Goal: Use online tool/utility: Utilize a website feature to perform a specific function

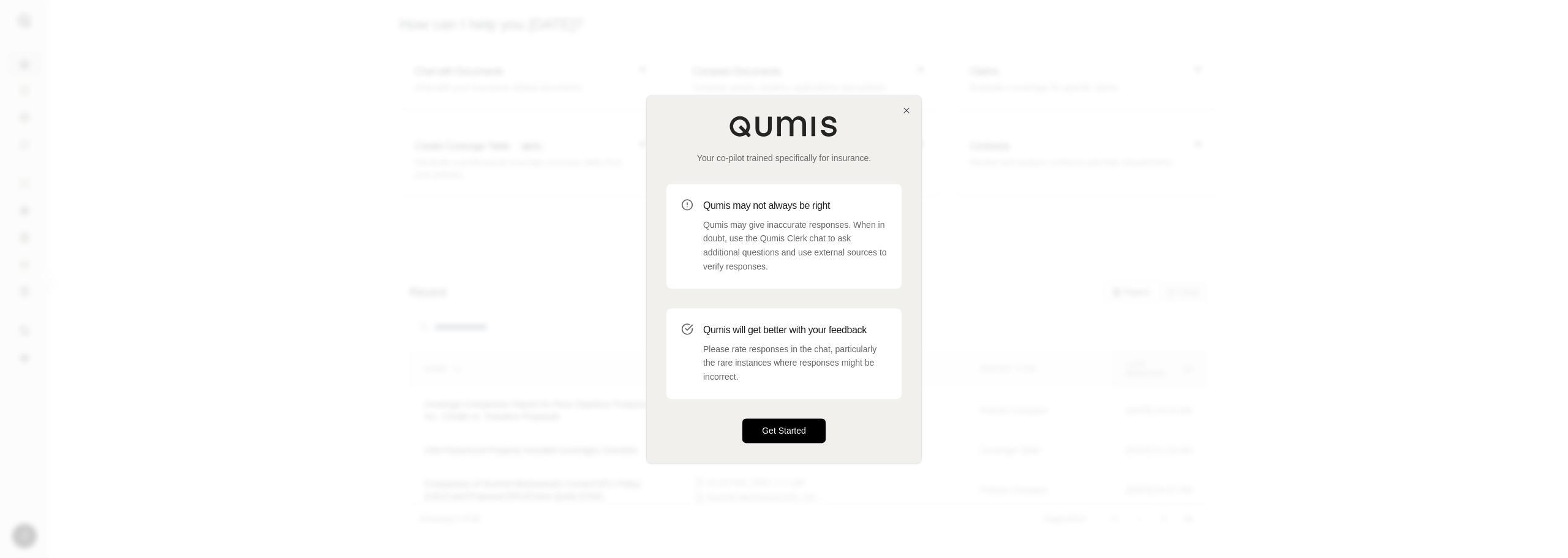
click at [789, 436] on button "Get Started" at bounding box center [784, 430] width 83 height 24
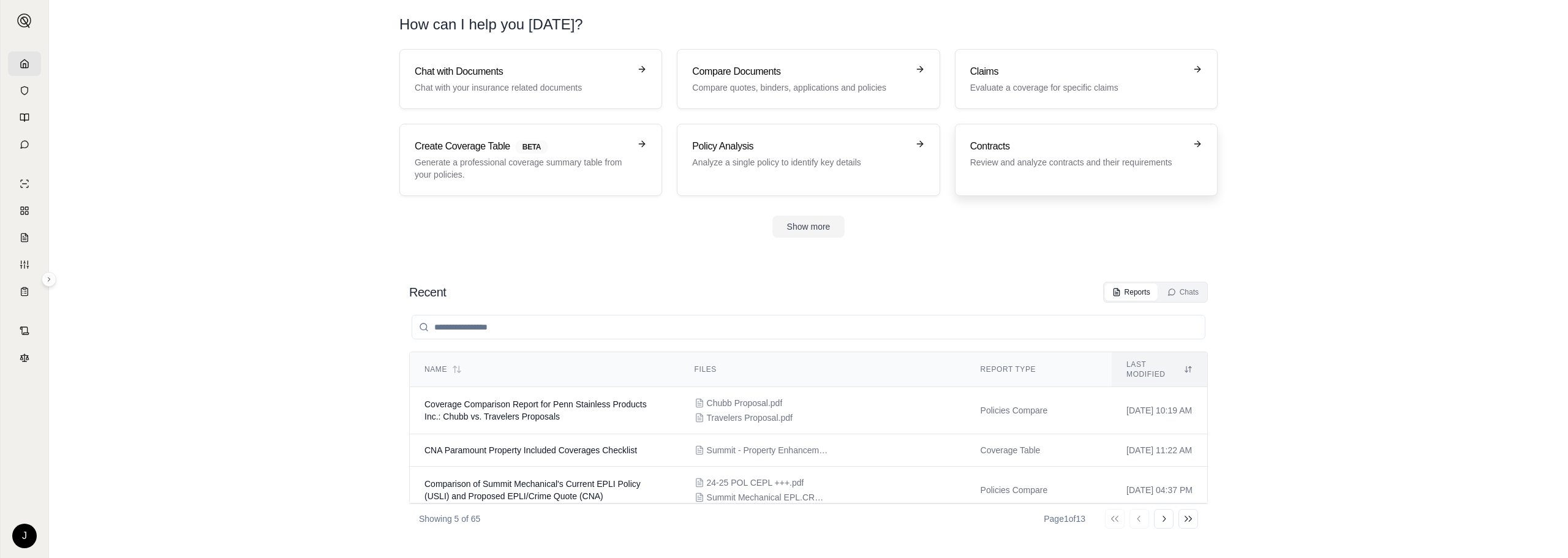
click at [1157, 145] on h3 "Contracts" at bounding box center [1077, 146] width 215 height 15
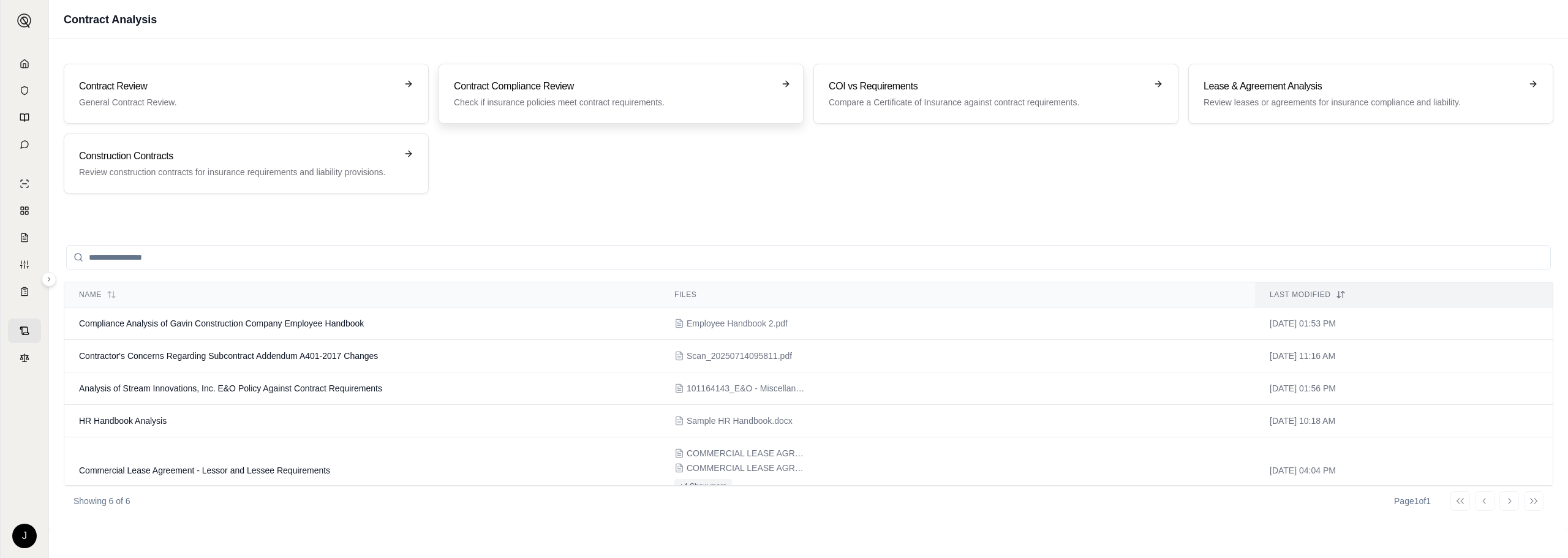
click at [542, 87] on h3 "Contract Compliance Review" at bounding box center [612, 86] width 317 height 15
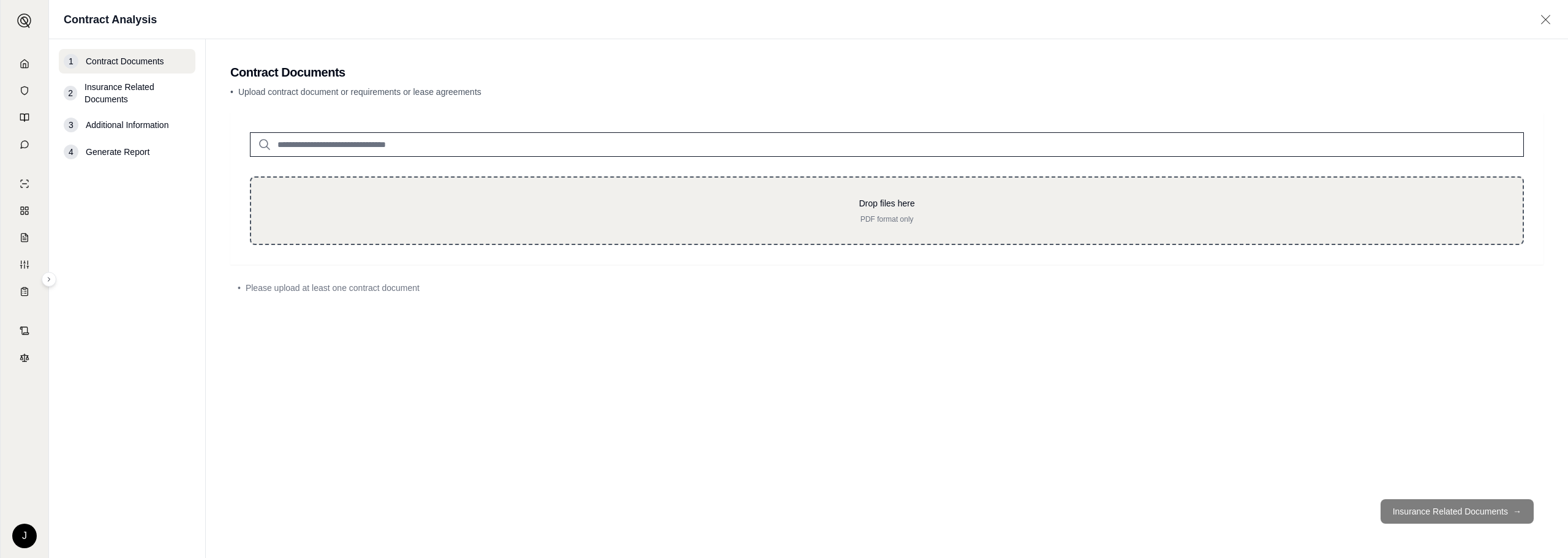
click at [654, 208] on p "Drop files here" at bounding box center [887, 203] width 1232 height 12
type input "**********"
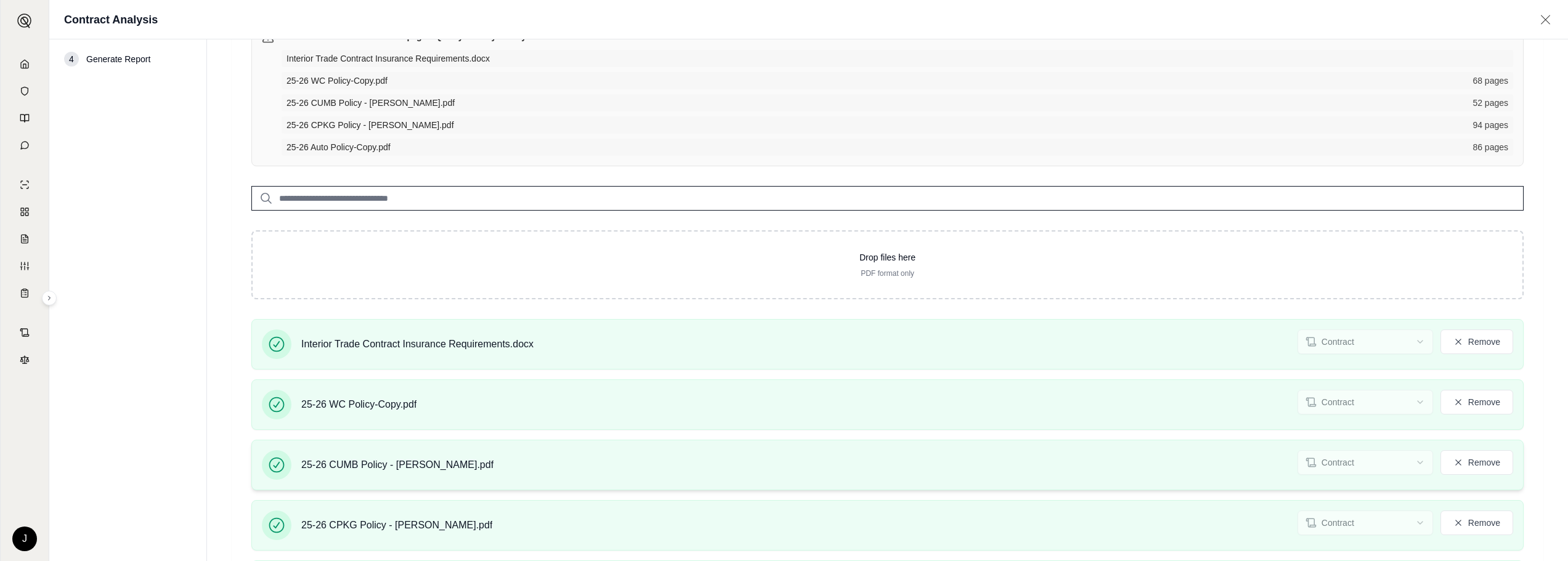
scroll to position [222, 0]
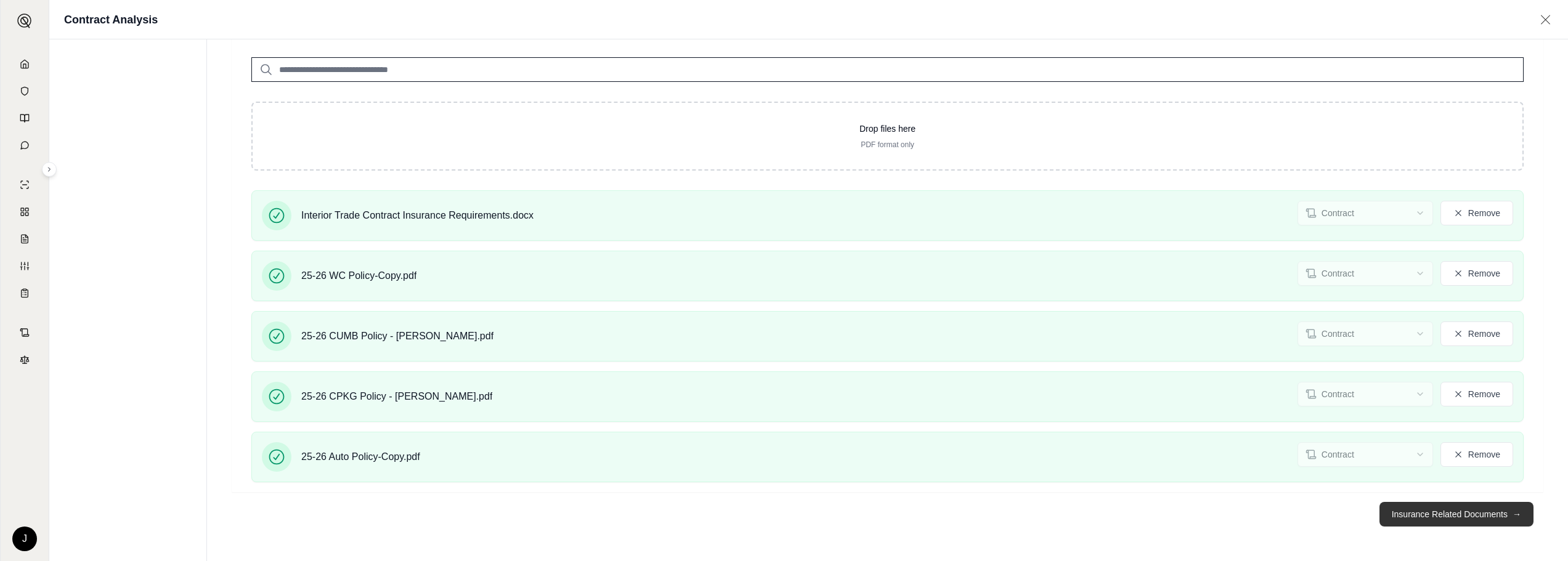
click at [1486, 516] on button "Insurance Related Documents →" at bounding box center [1456, 514] width 154 height 24
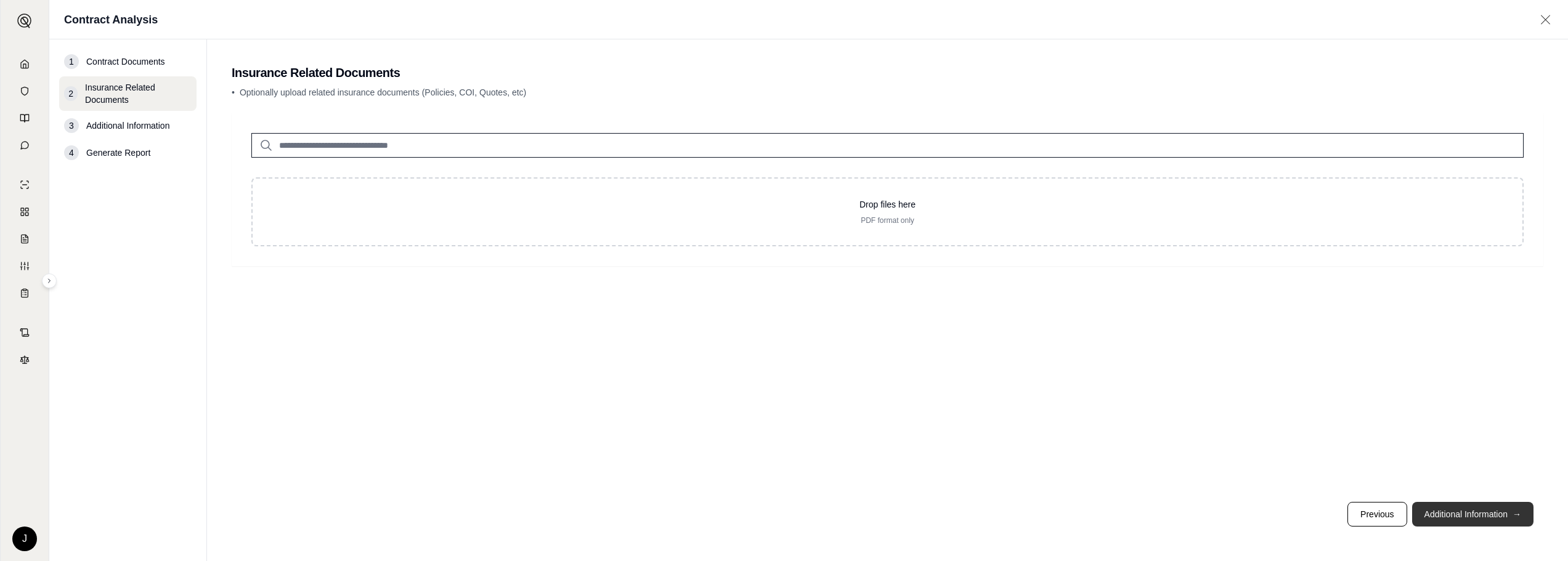
scroll to position [0, 0]
click at [1391, 516] on button "Previous" at bounding box center [1386, 514] width 59 height 24
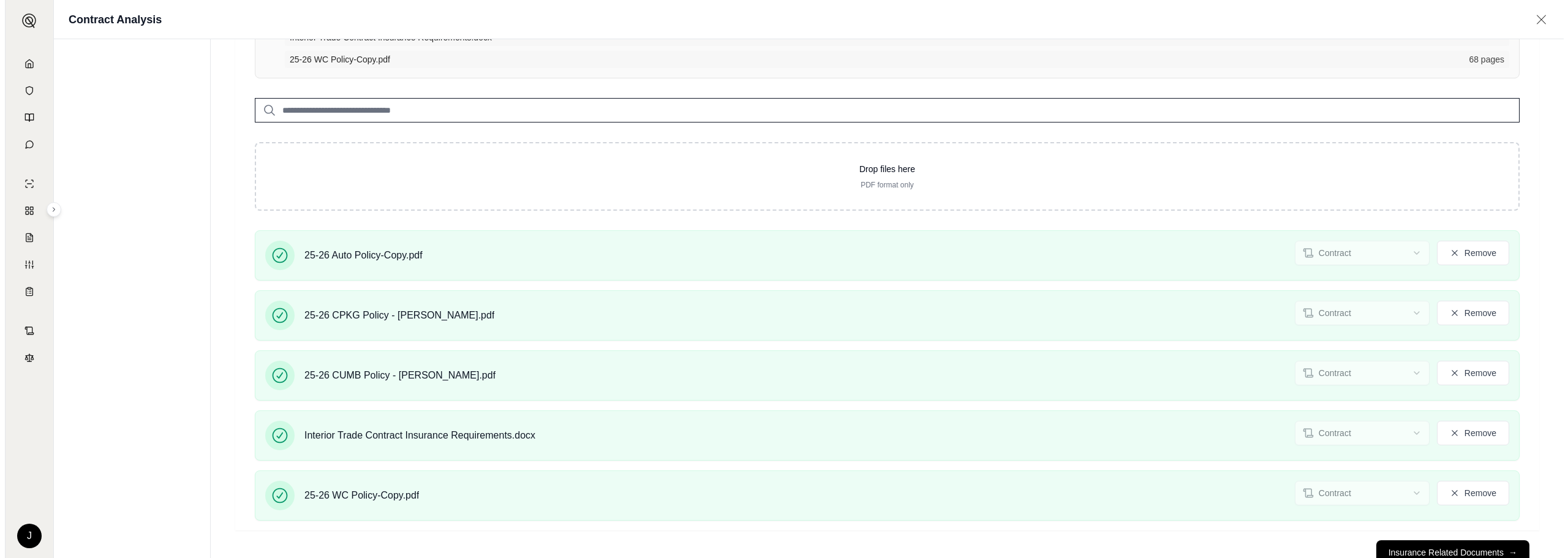
scroll to position [183, 0]
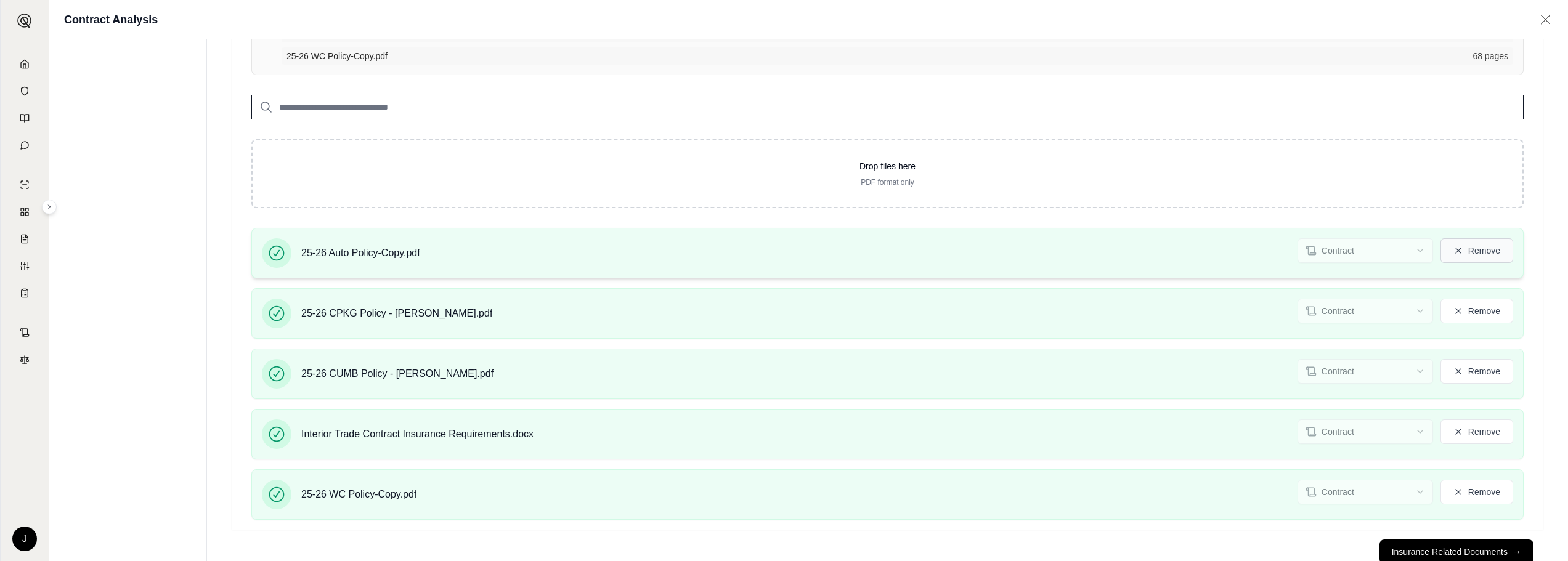
click at [1475, 249] on button "Remove" at bounding box center [1476, 251] width 73 height 24
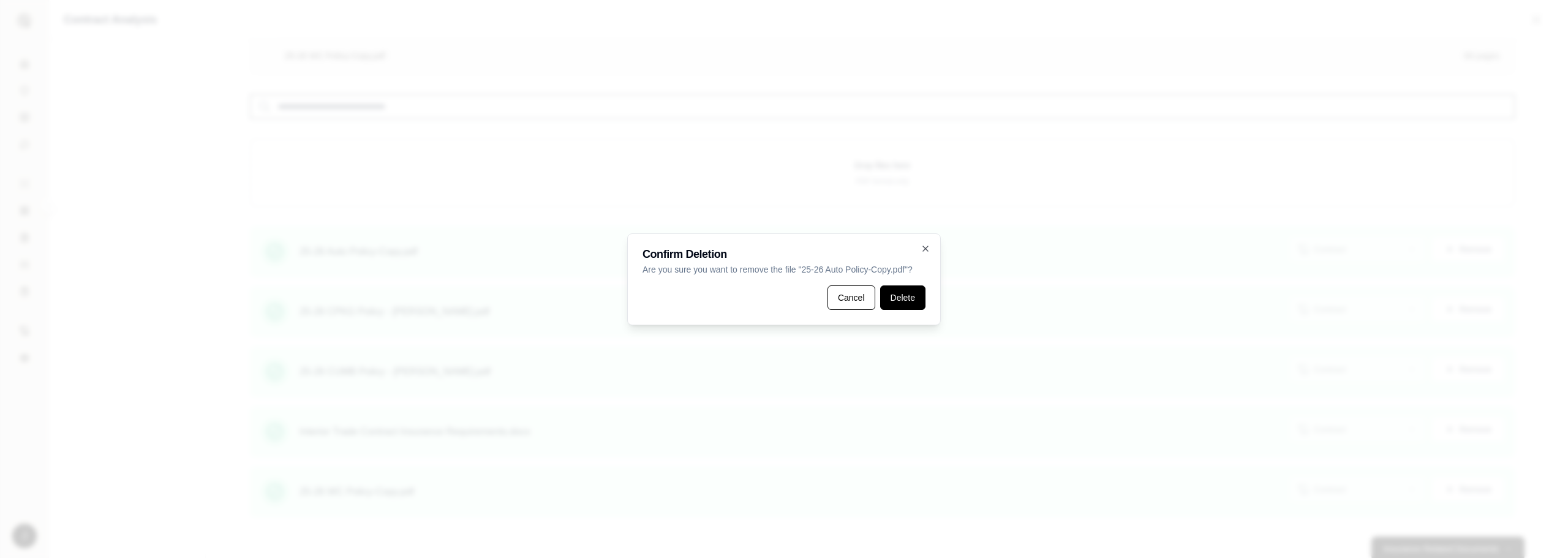
click at [914, 301] on button "Delete" at bounding box center [902, 297] width 45 height 24
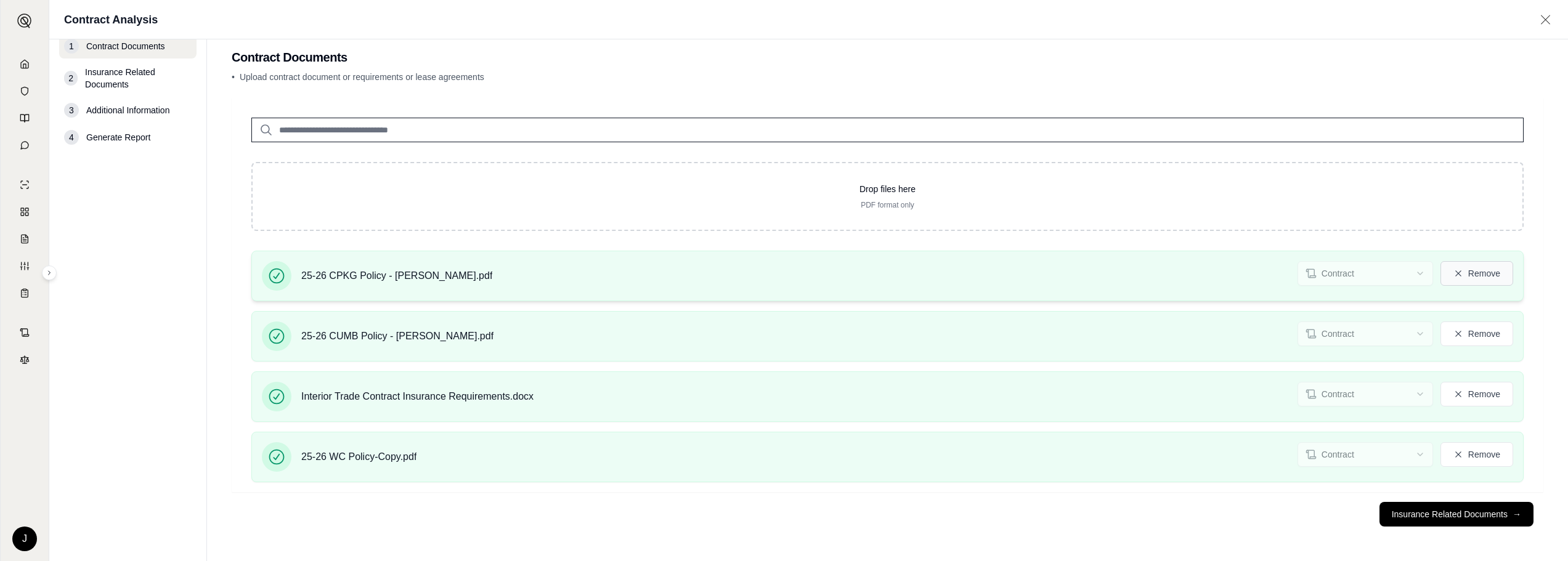
click at [1476, 276] on button "Remove" at bounding box center [1476, 274] width 73 height 24
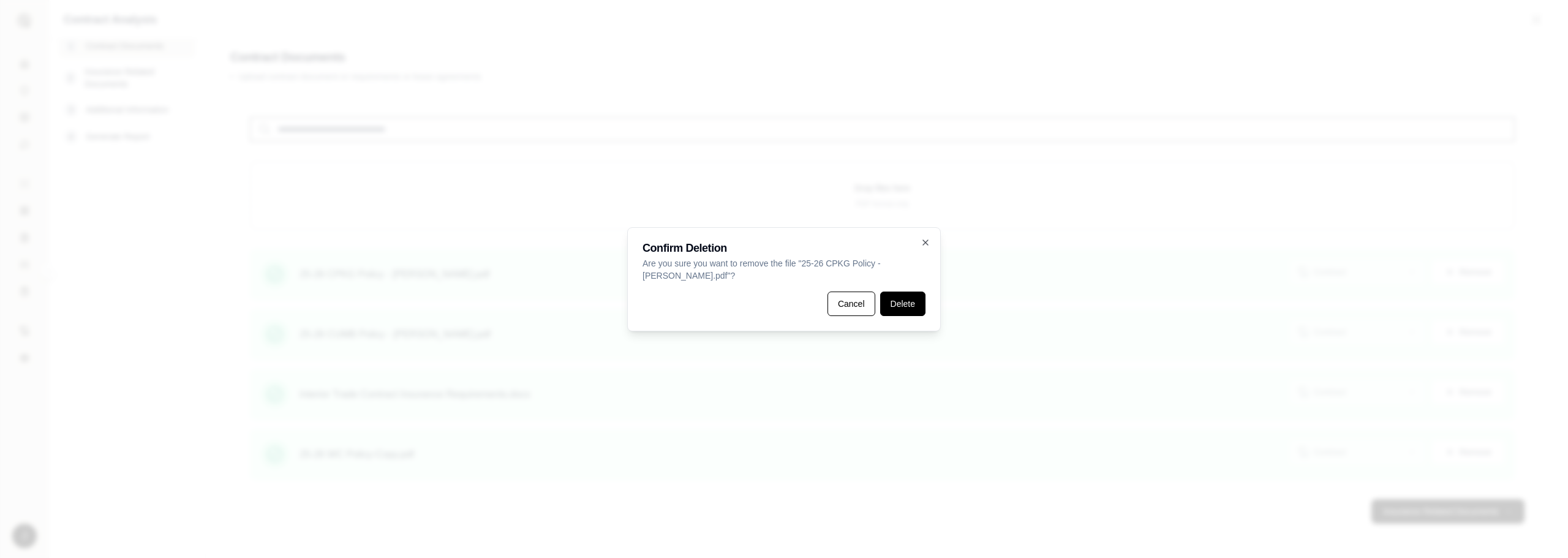
click at [914, 307] on button "Delete" at bounding box center [902, 303] width 45 height 24
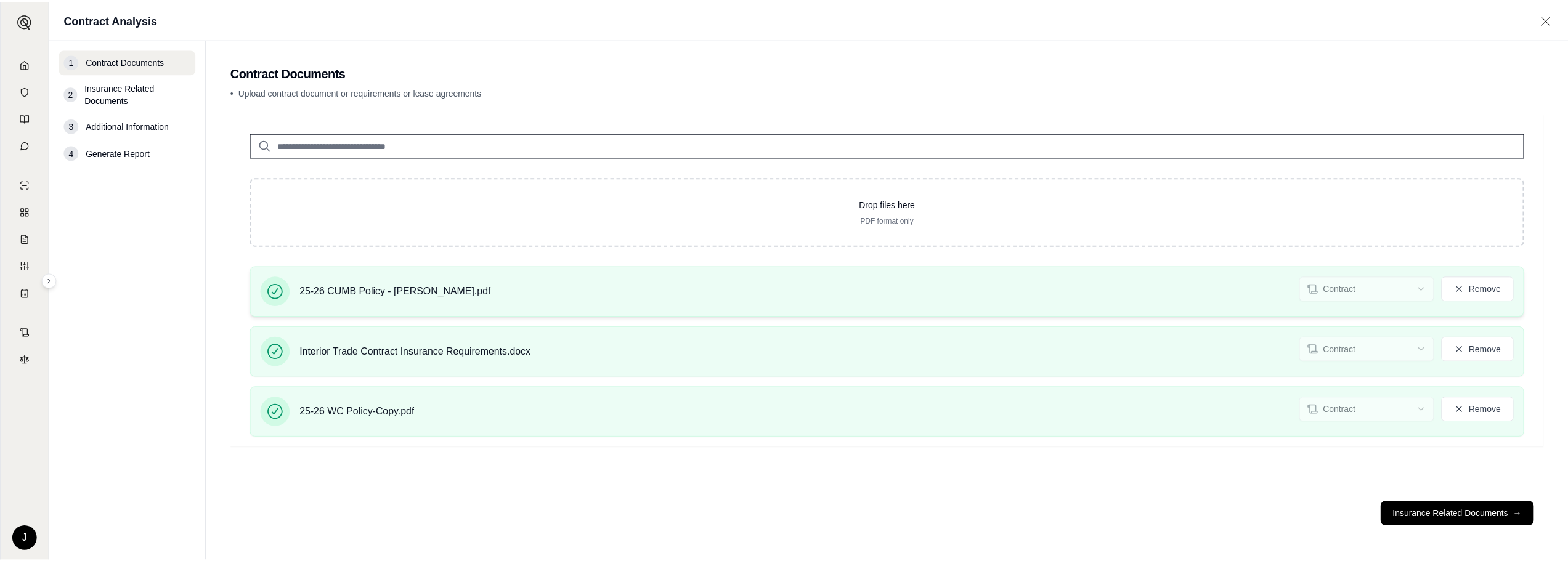
scroll to position [0, 0]
click at [1471, 288] on icon at bounding box center [1467, 288] width 10 height 10
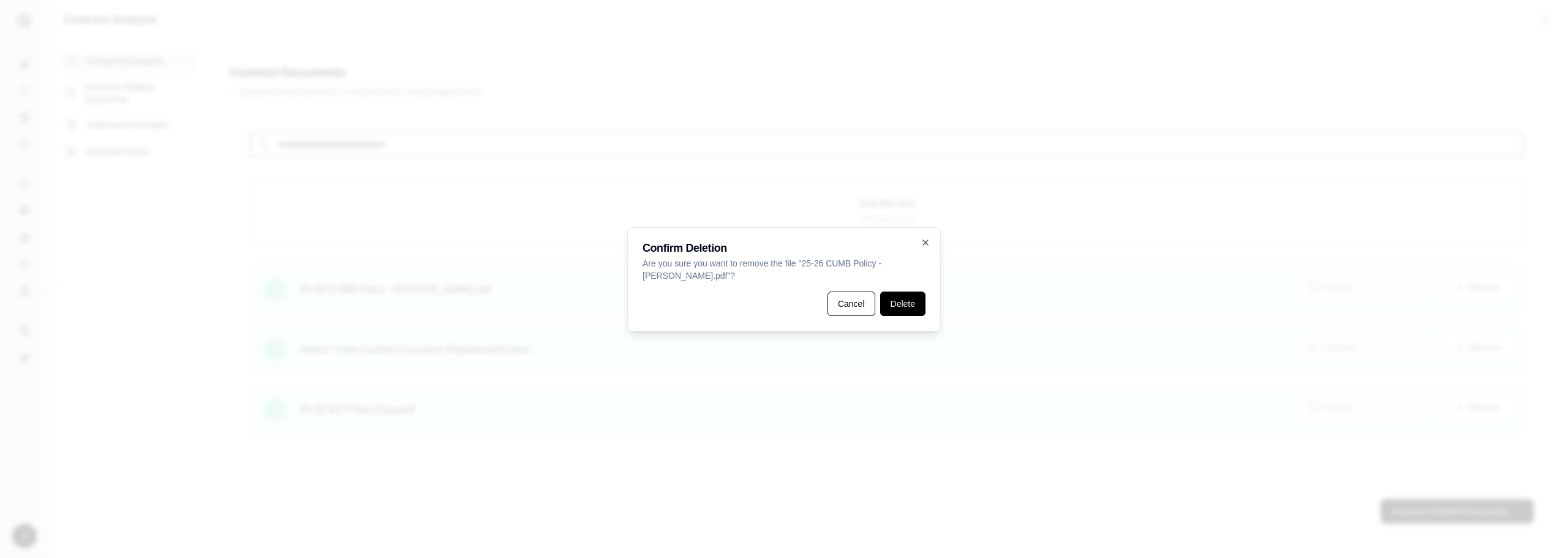
click at [894, 305] on button "Delete" at bounding box center [902, 303] width 45 height 24
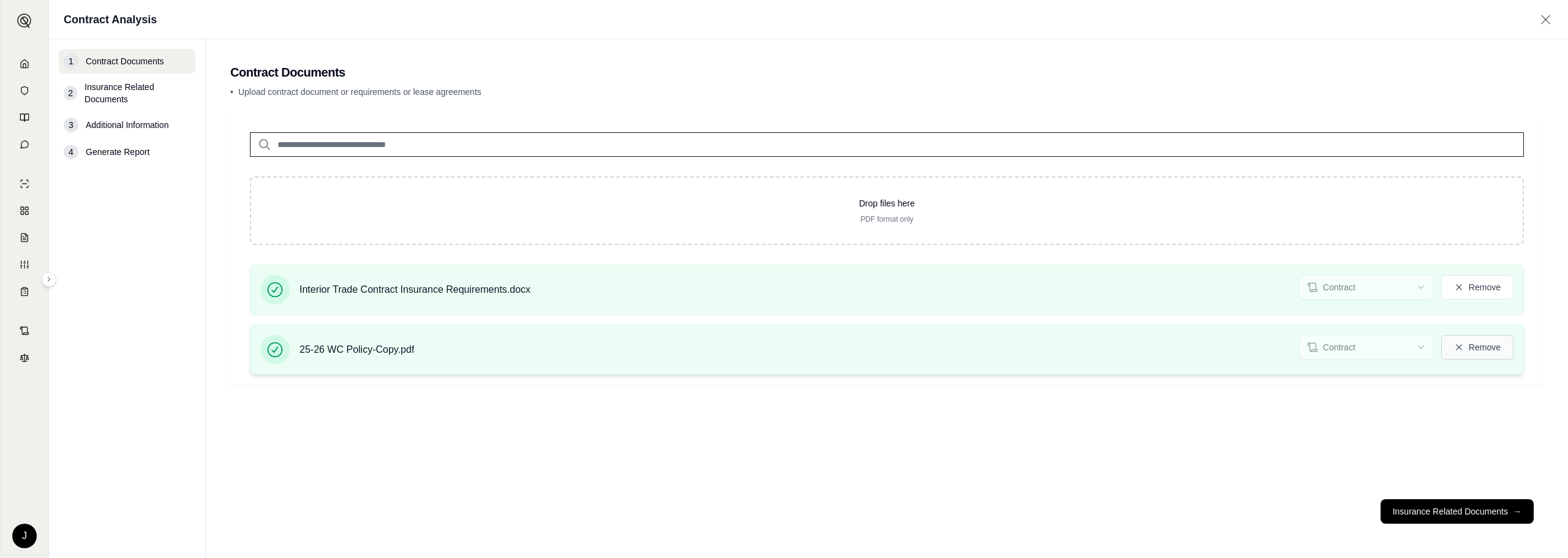
click at [1481, 347] on button "Remove" at bounding box center [1477, 347] width 72 height 24
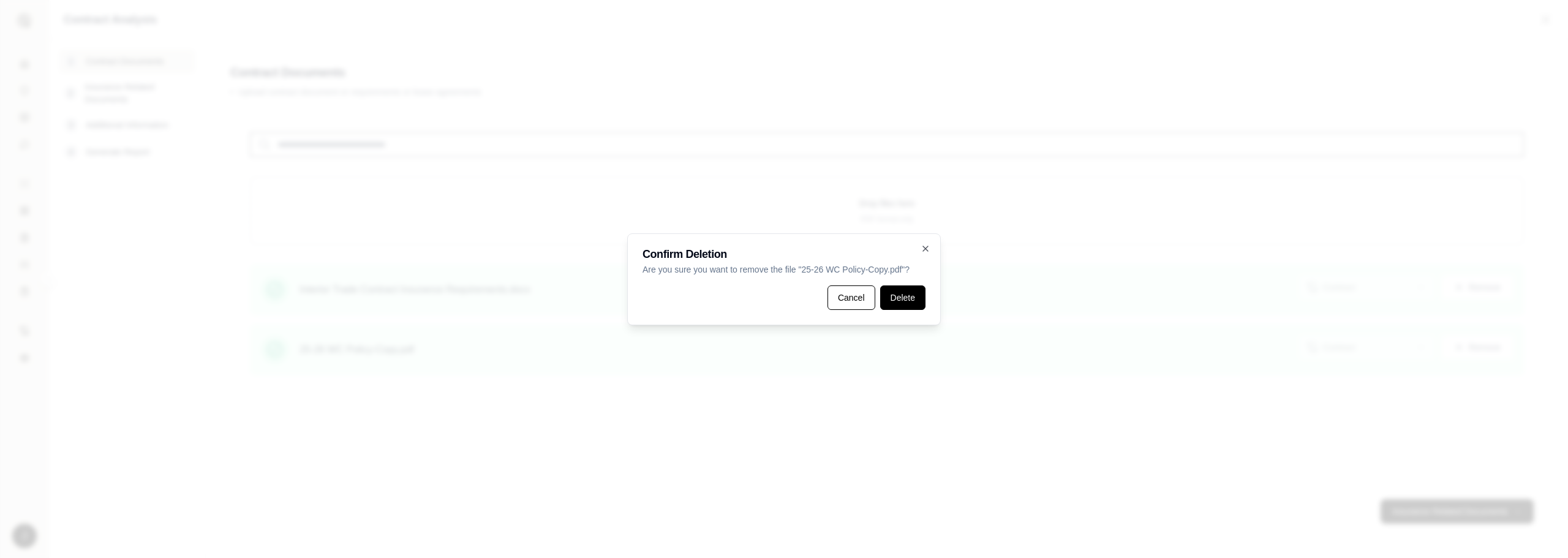
click at [899, 303] on button "Delete" at bounding box center [902, 297] width 45 height 24
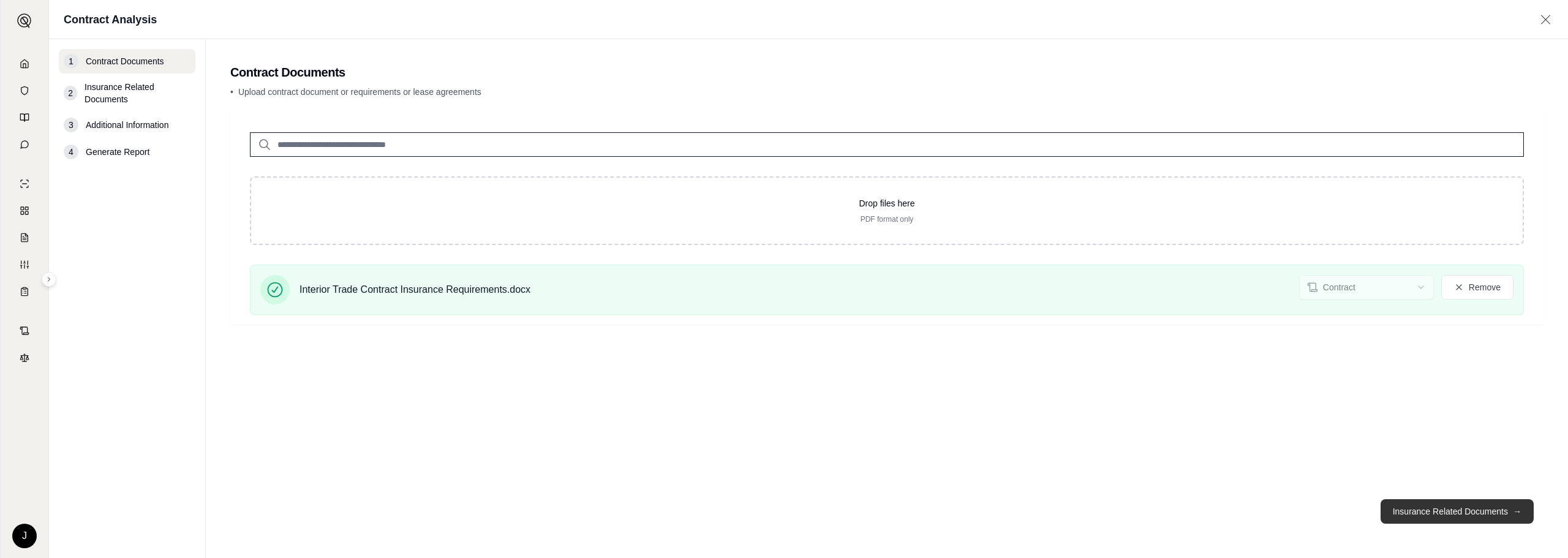
click at [1460, 513] on button "Insurance Related Documents →" at bounding box center [1457, 511] width 153 height 24
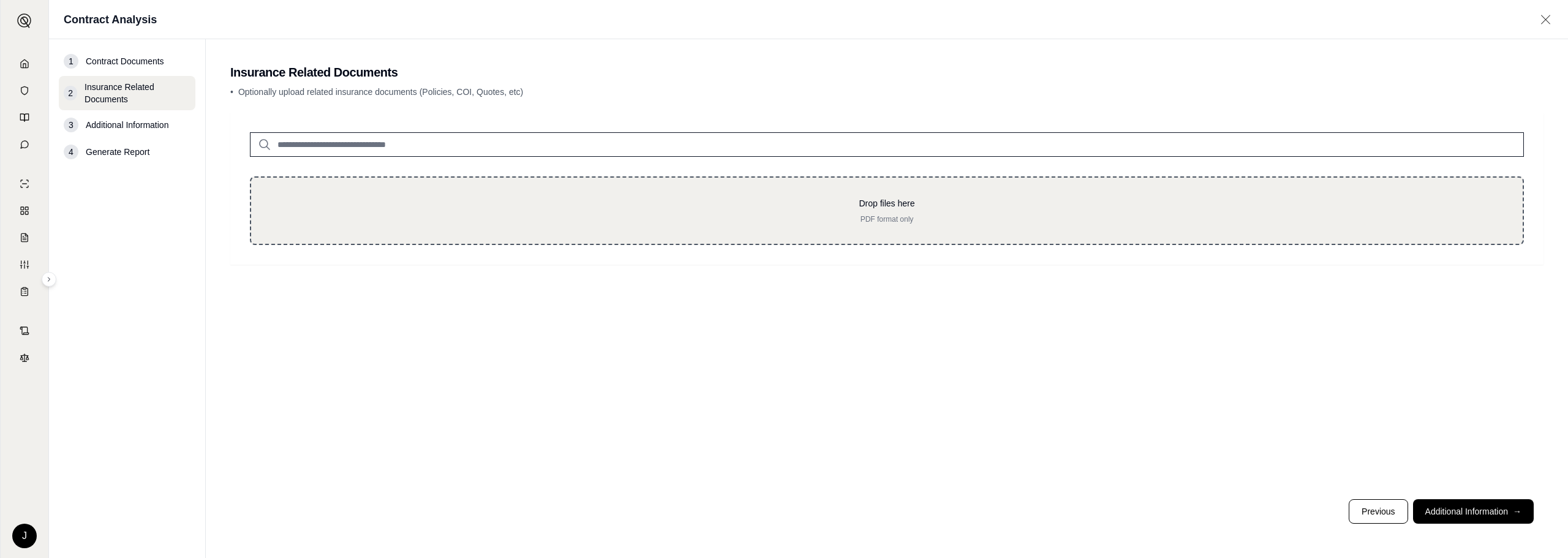
click at [874, 210] on div "Drop files here PDF format only" at bounding box center [887, 210] width 1232 height 27
type input "**********"
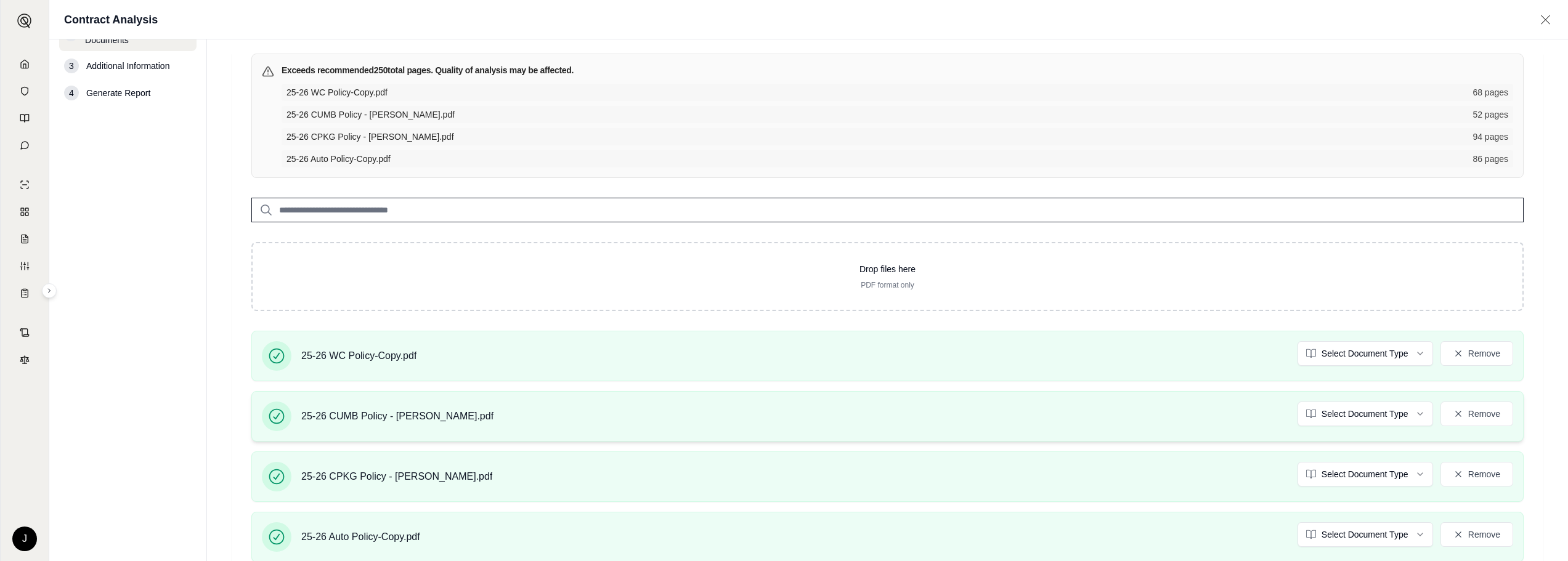
scroll to position [140, 0]
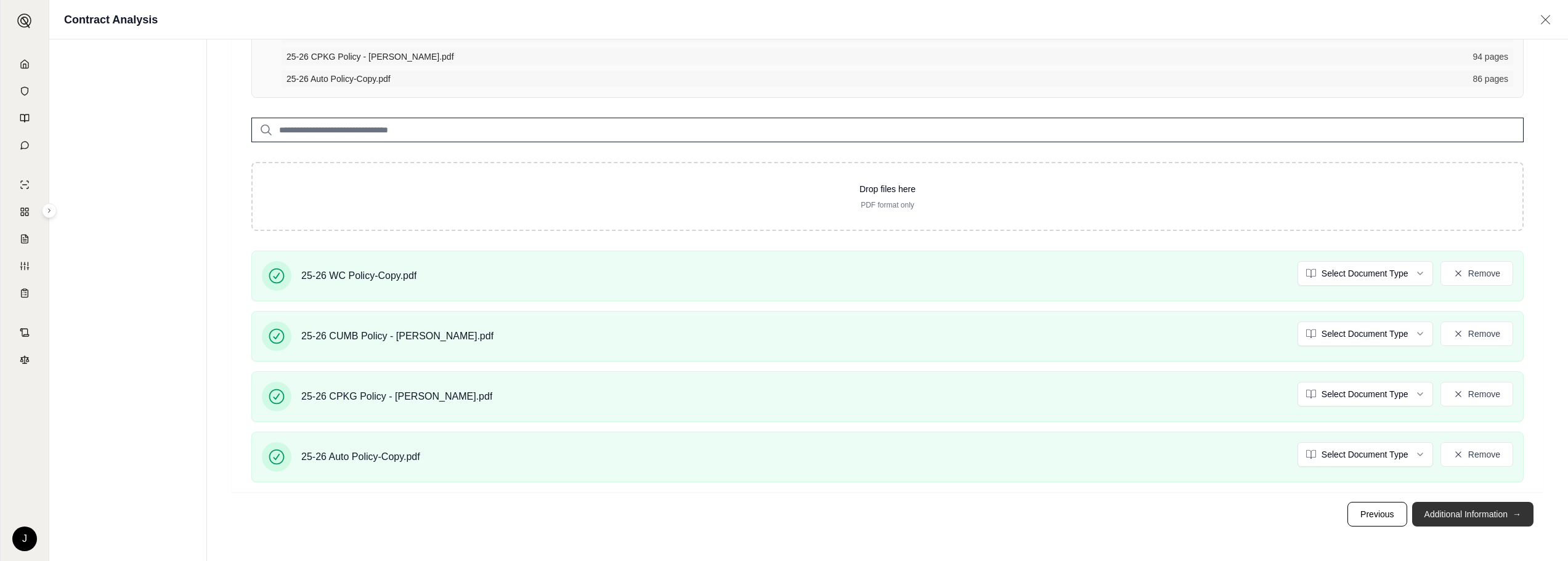
click at [1475, 520] on button "Additional Information →" at bounding box center [1473, 514] width 122 height 24
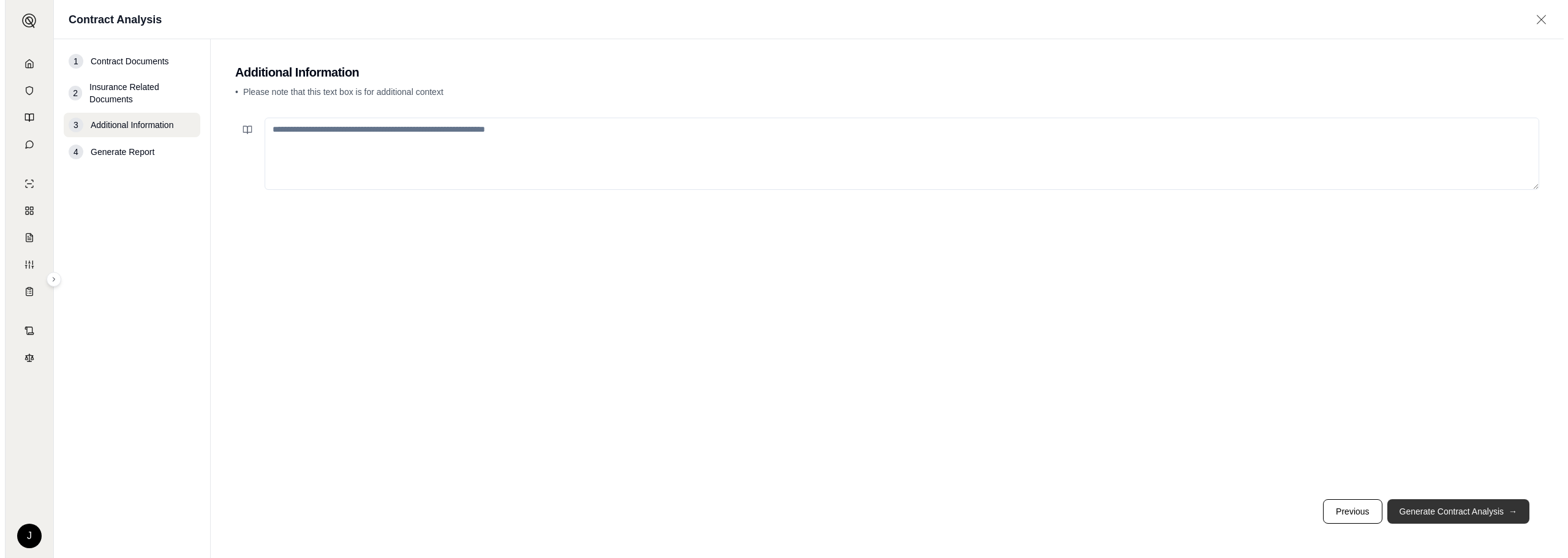
scroll to position [0, 0]
click at [1459, 513] on button "Generate Contract Analysis →" at bounding box center [1462, 511] width 142 height 24
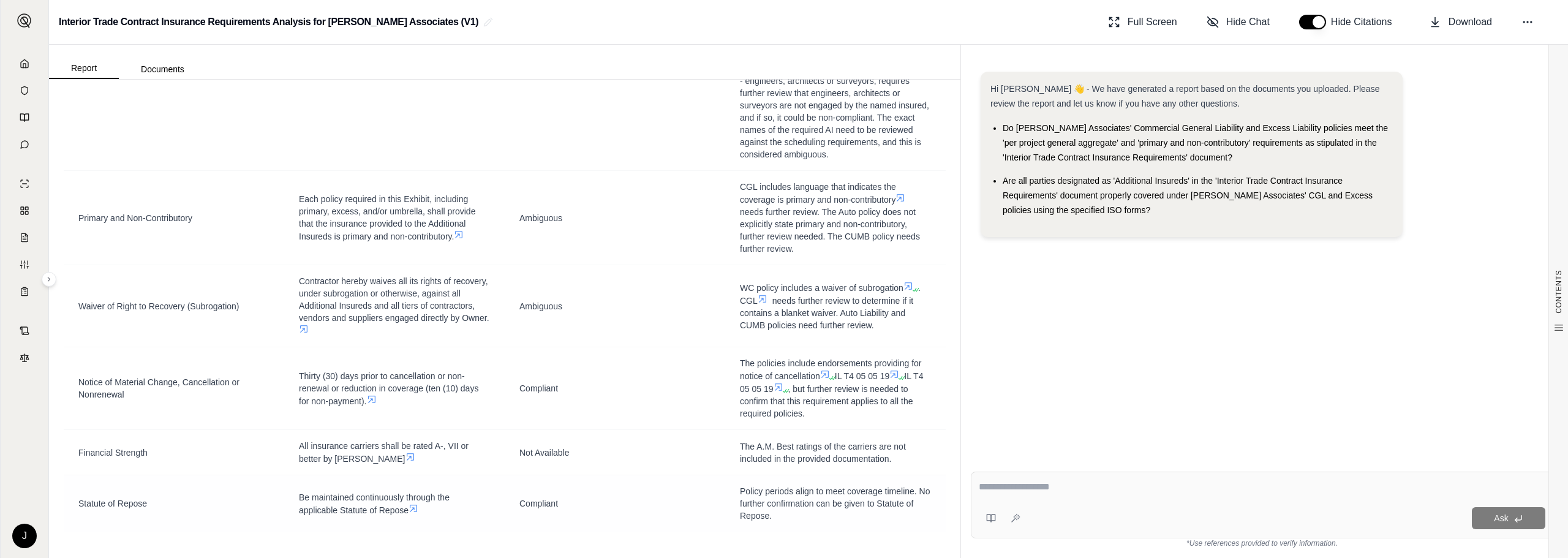
scroll to position [5634, 0]
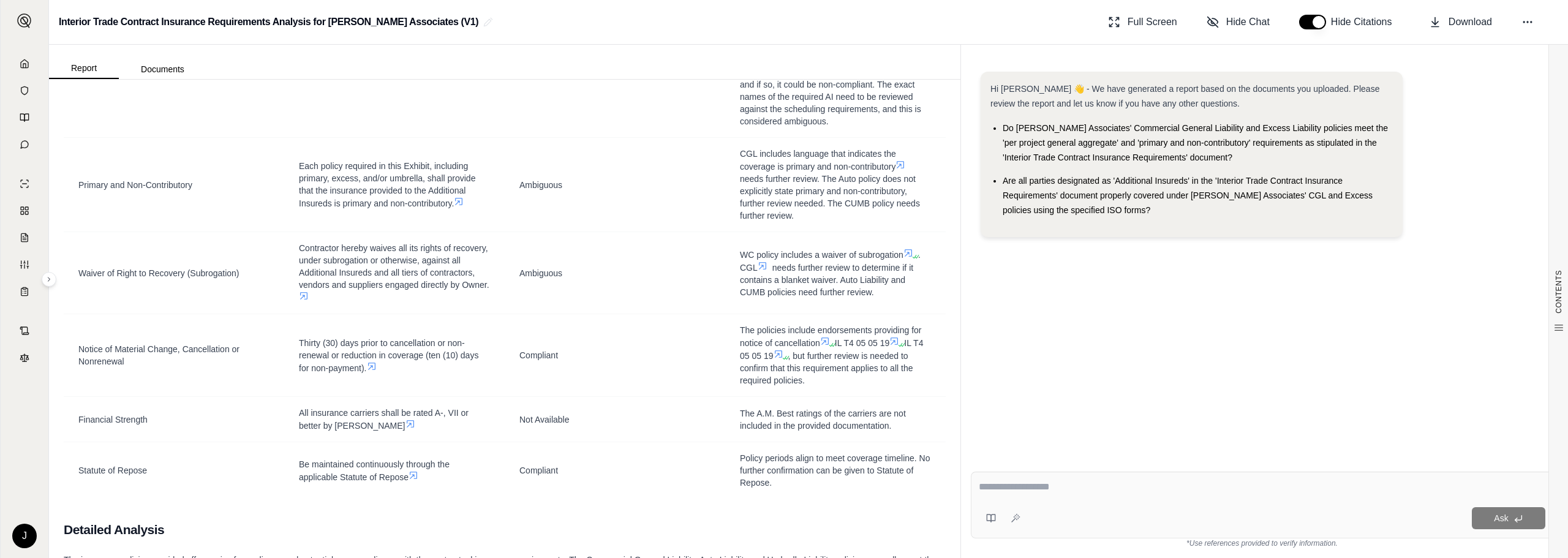
click at [997, 488] on textarea at bounding box center [1262, 487] width 567 height 15
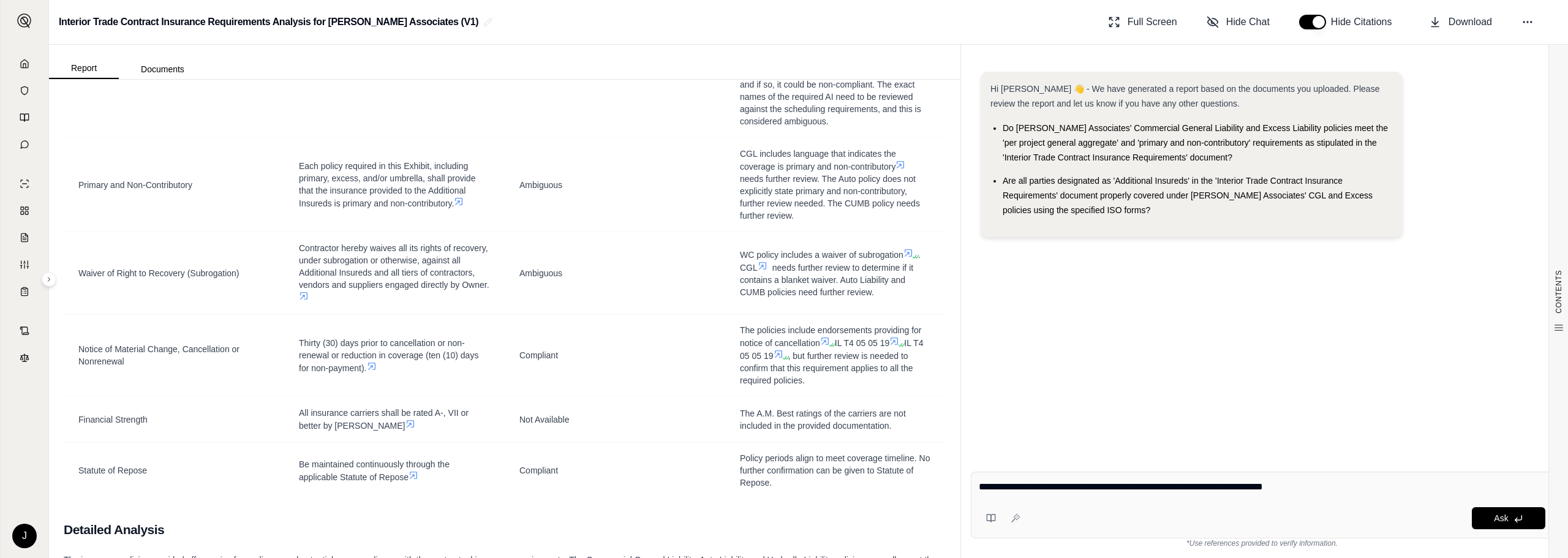
type textarea "**********"
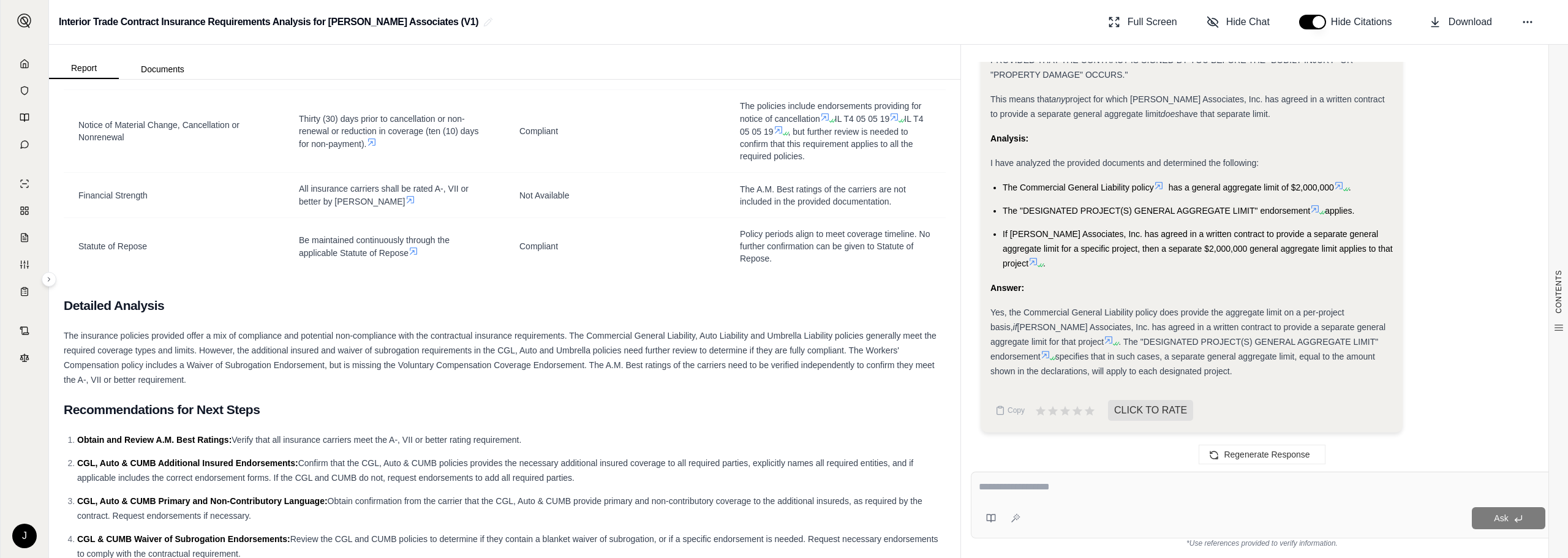
scroll to position [5880, 0]
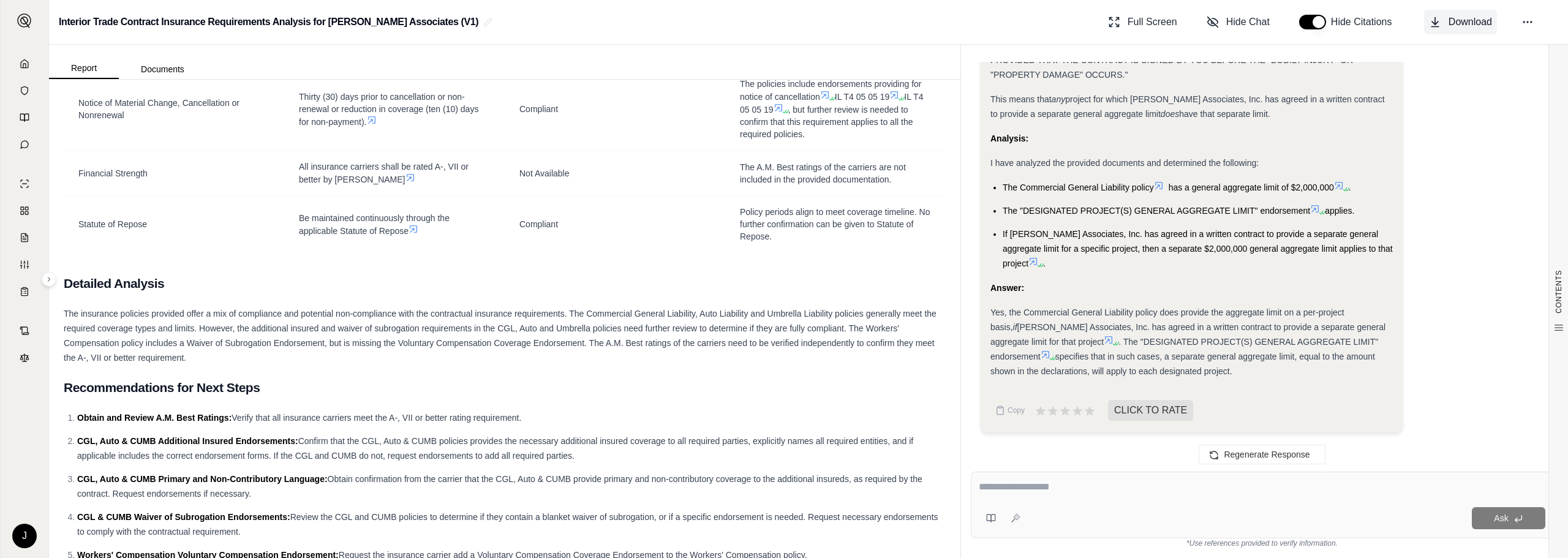
click at [1460, 20] on span "Download" at bounding box center [1470, 22] width 43 height 15
